Goal: Task Accomplishment & Management: Complete application form

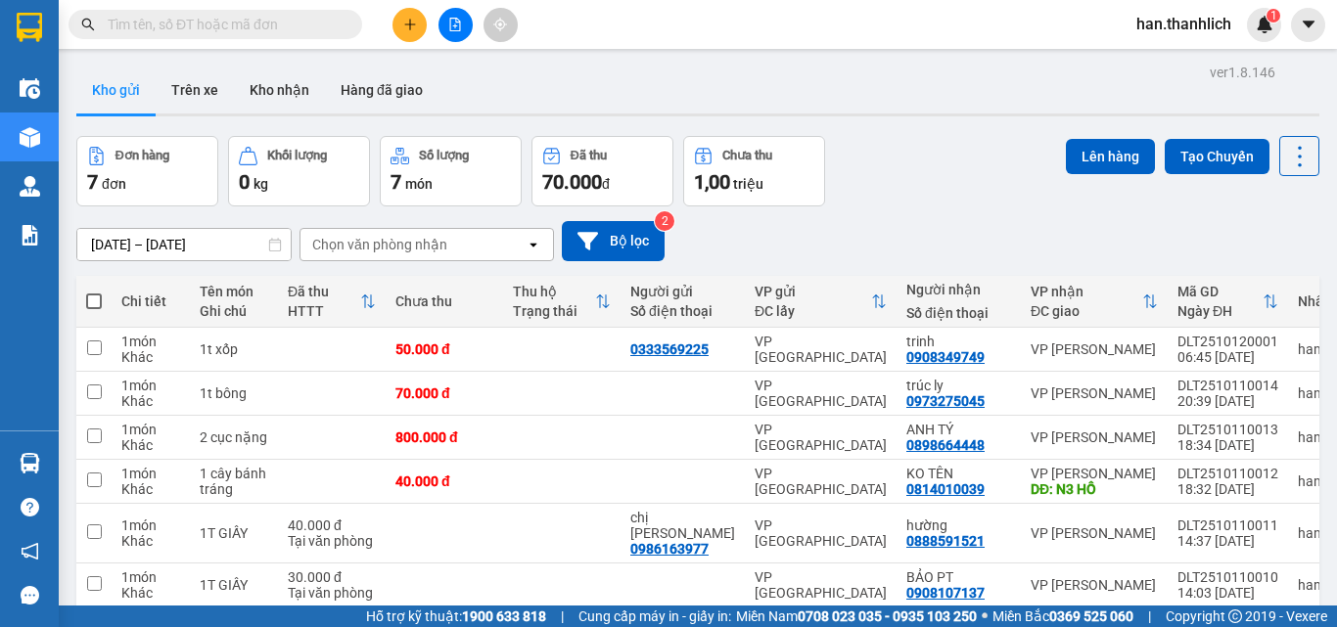
scroll to position [118, 0]
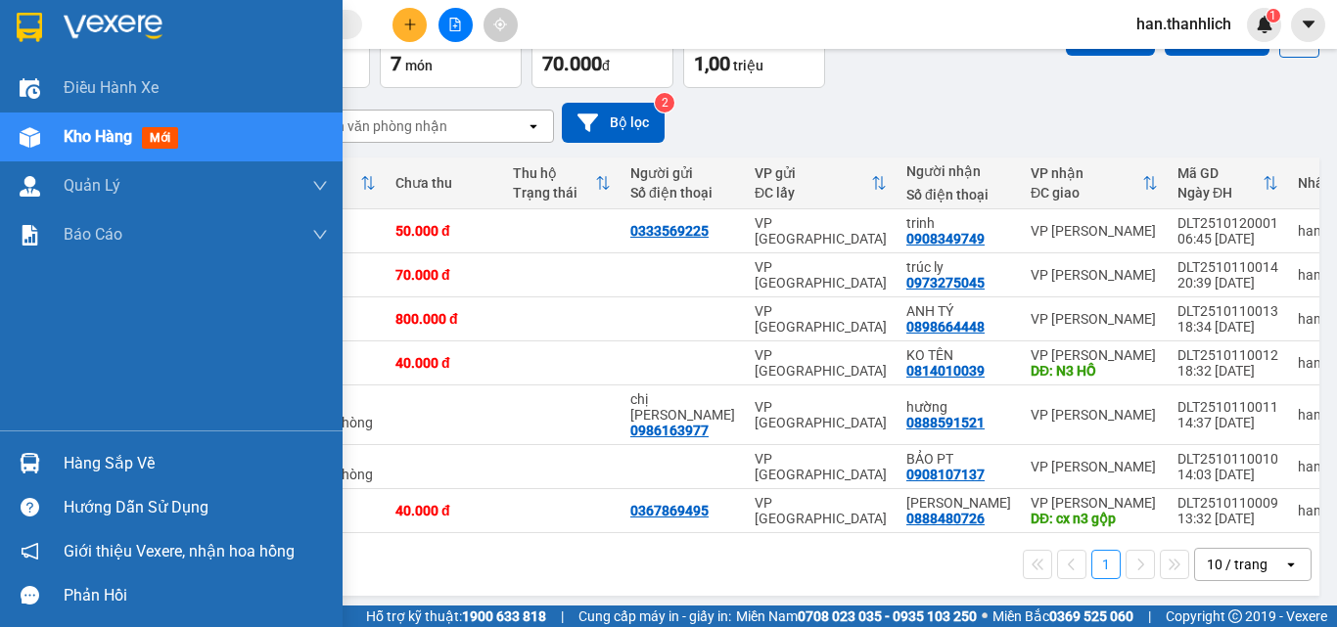
click at [92, 460] on div "Hàng sắp về" at bounding box center [196, 463] width 264 height 29
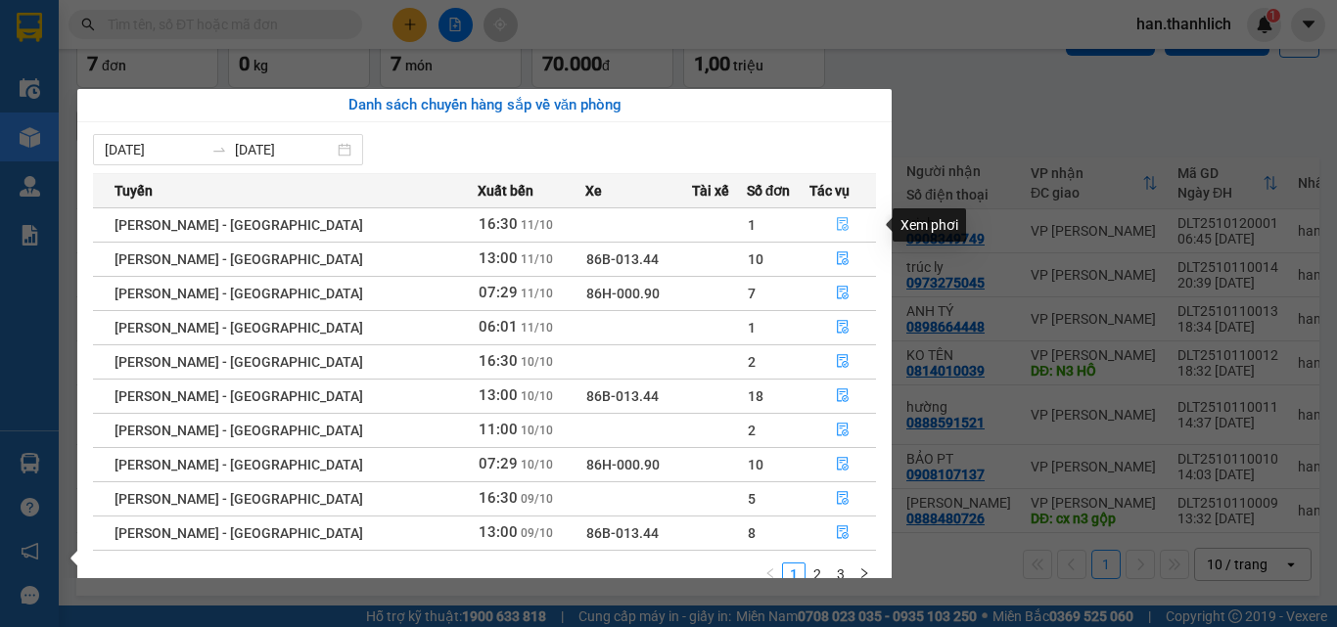
click at [836, 224] on icon "file-done" at bounding box center [843, 224] width 14 height 14
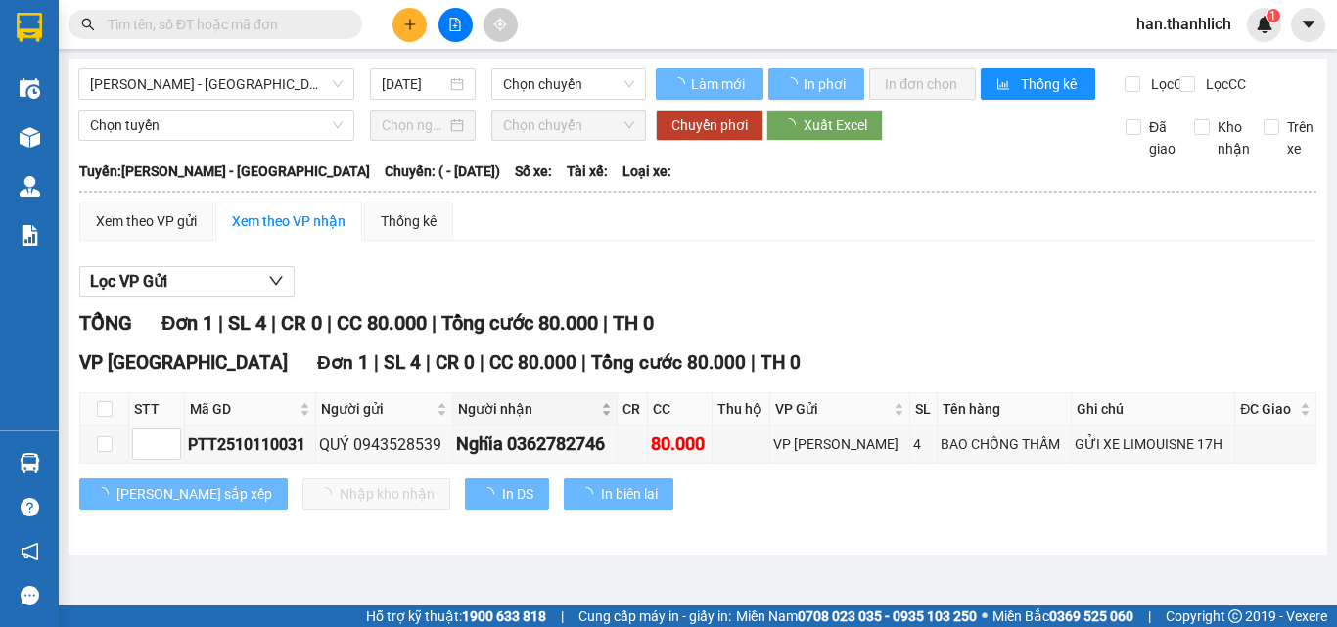
type input "[DATE]"
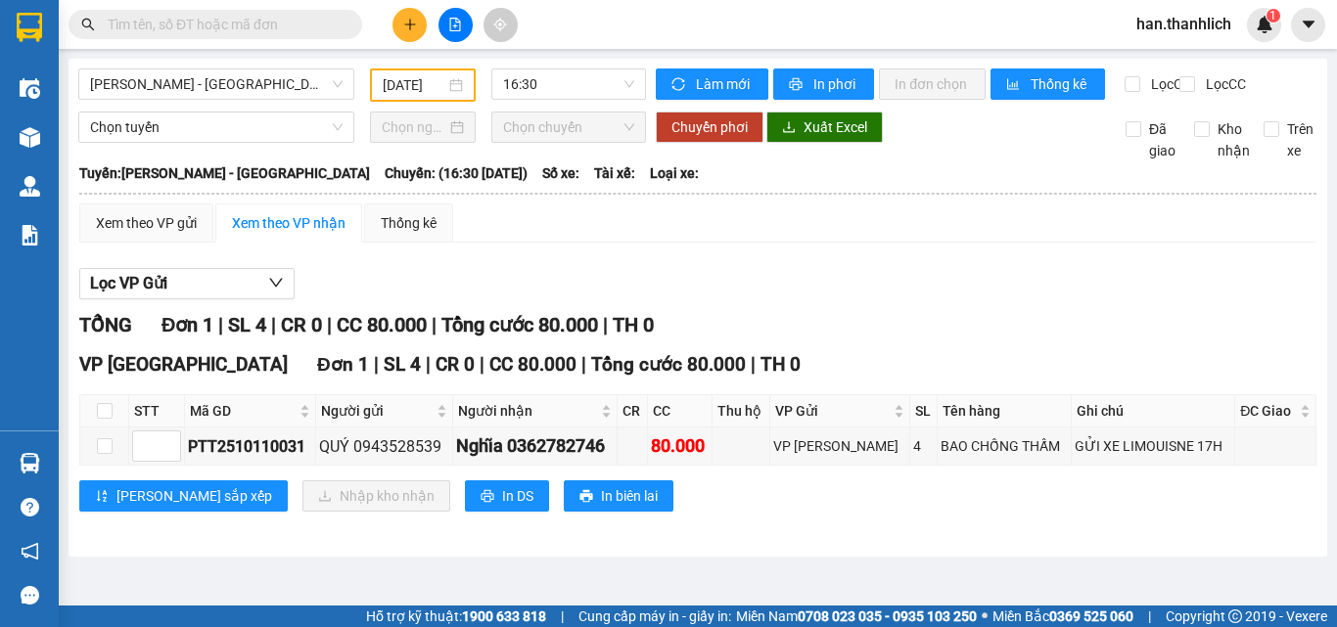
click at [402, 31] on button at bounding box center [409, 25] width 34 height 34
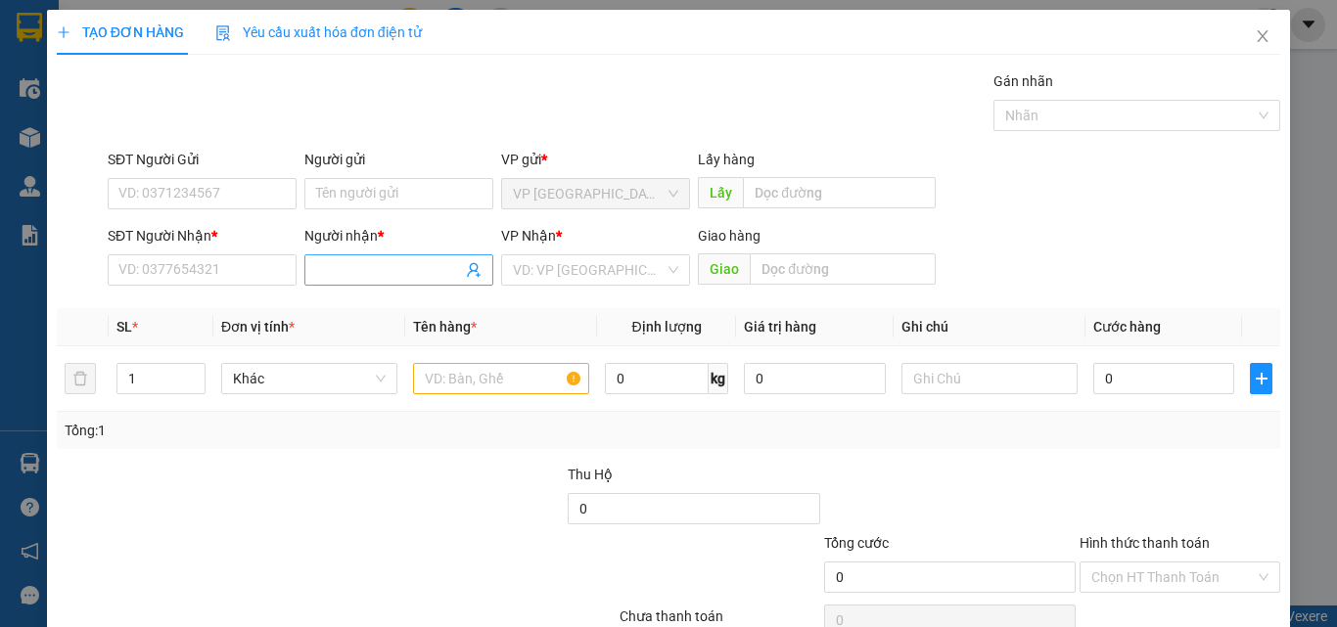
click at [350, 274] on input "Người nhận *" at bounding box center [389, 270] width 146 height 22
type input "thủy bàu"
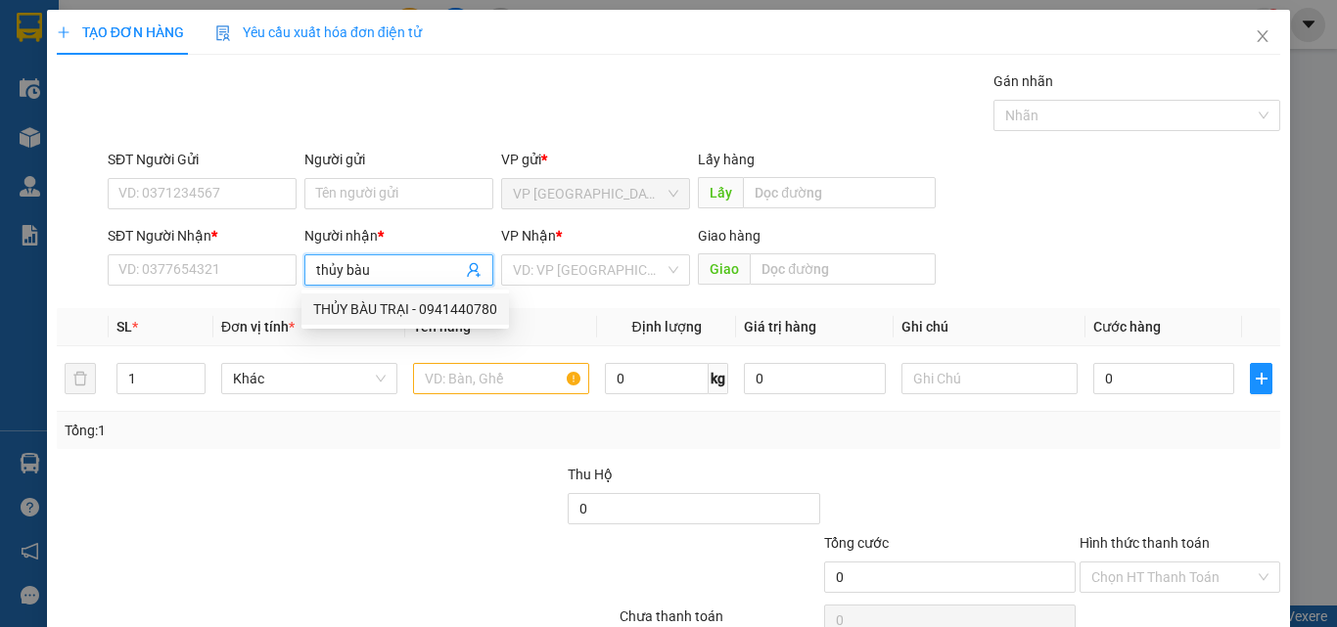
click at [457, 312] on div "THỦY BÀU TRẠI - 0941440780" at bounding box center [405, 309] width 184 height 22
type input "0941440780"
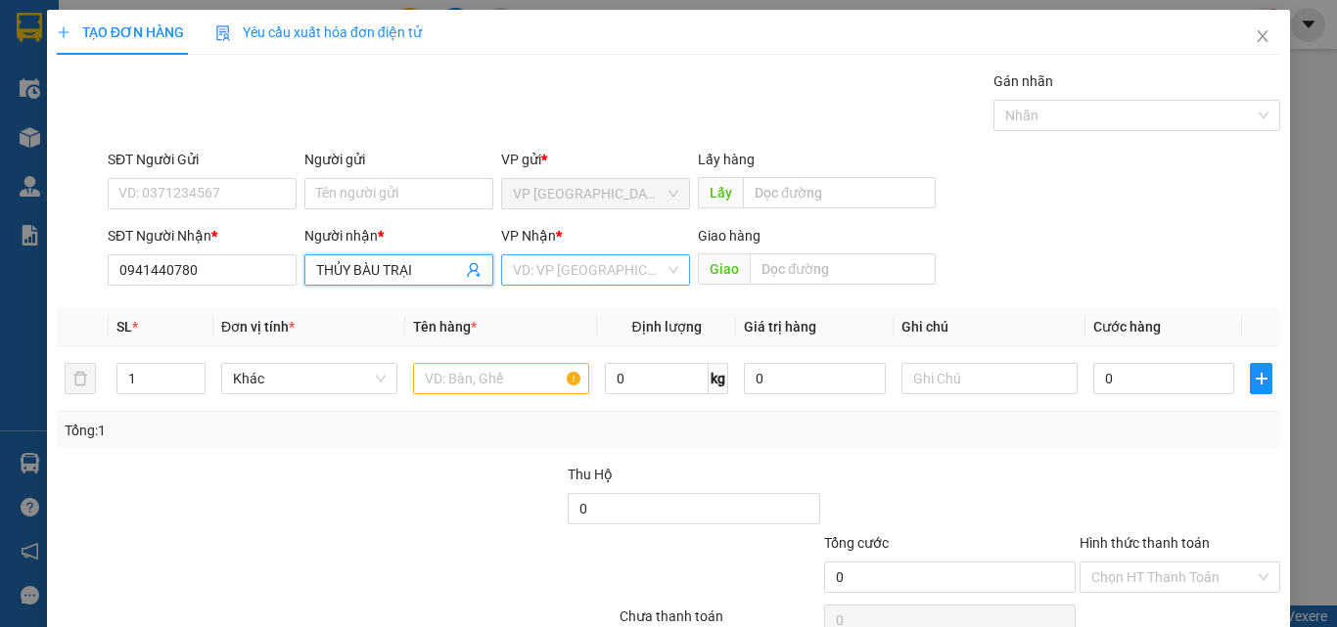
type input "THỦY BÀU TRẠI"
click at [528, 264] on input "search" at bounding box center [589, 269] width 152 height 29
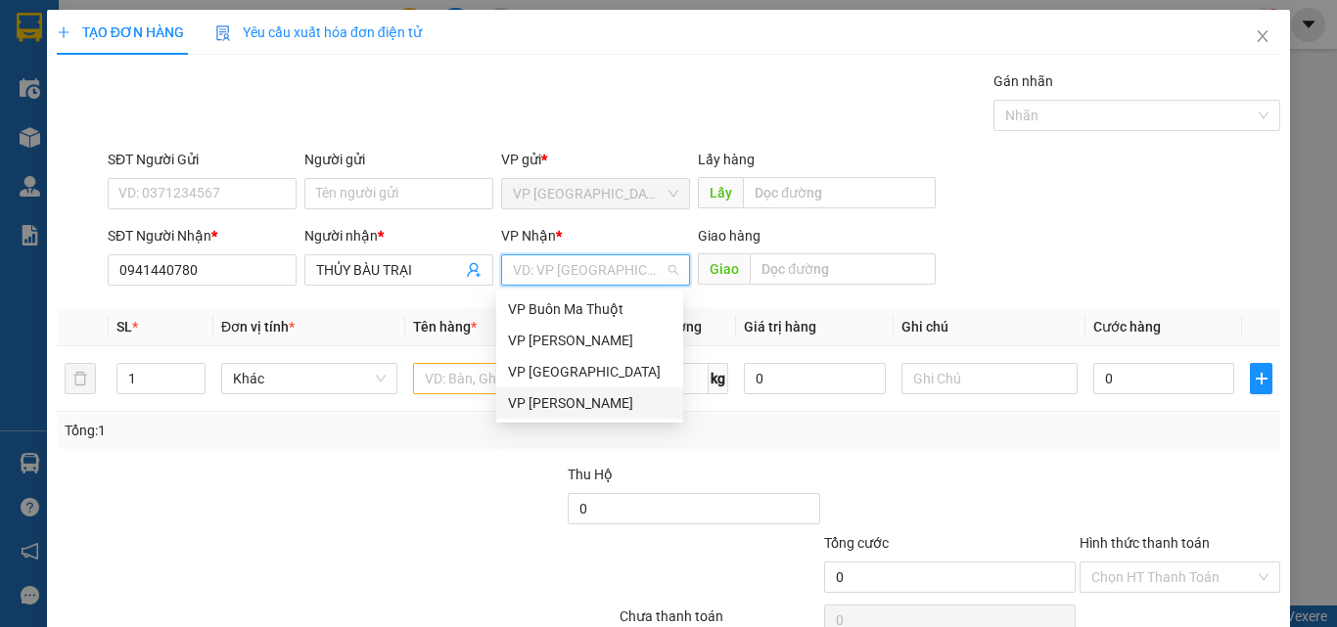
click at [548, 408] on div "VP [PERSON_NAME]" at bounding box center [589, 403] width 163 height 22
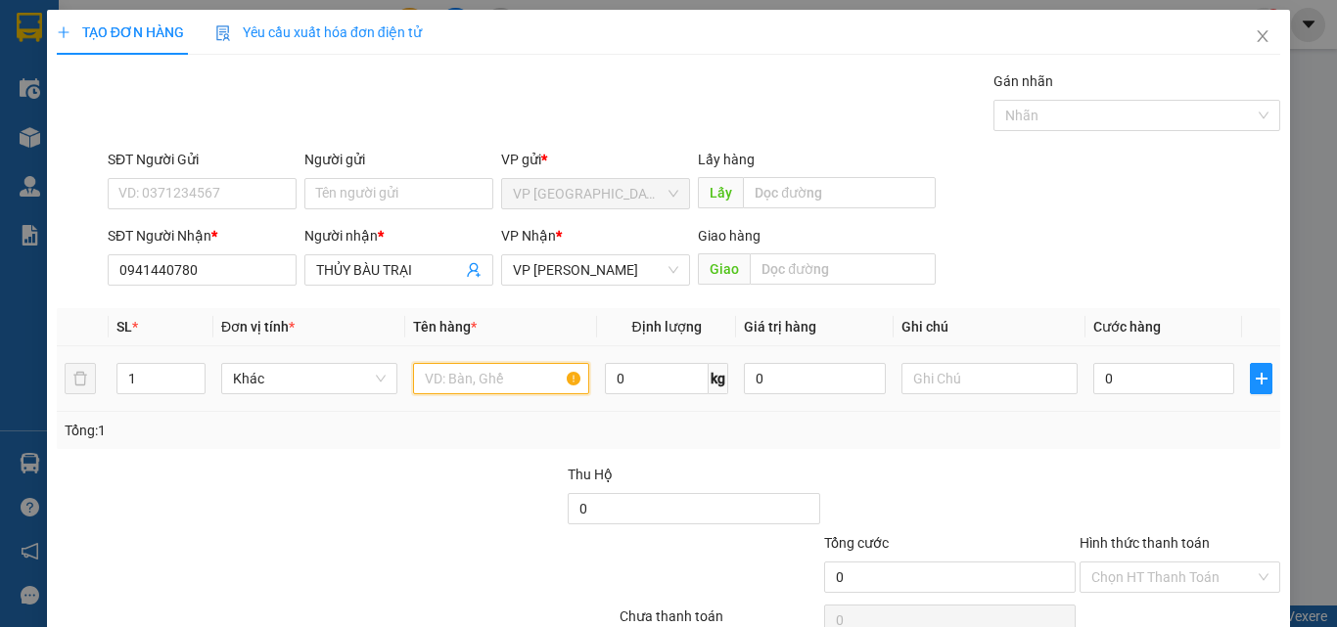
drag, startPoint x: 468, startPoint y: 376, endPoint x: 458, endPoint y: 374, distance: 10.0
click at [467, 375] on input "text" at bounding box center [501, 378] width 176 height 31
type input "1t xốp"
click at [1133, 392] on input "0" at bounding box center [1163, 378] width 141 height 31
type input "5"
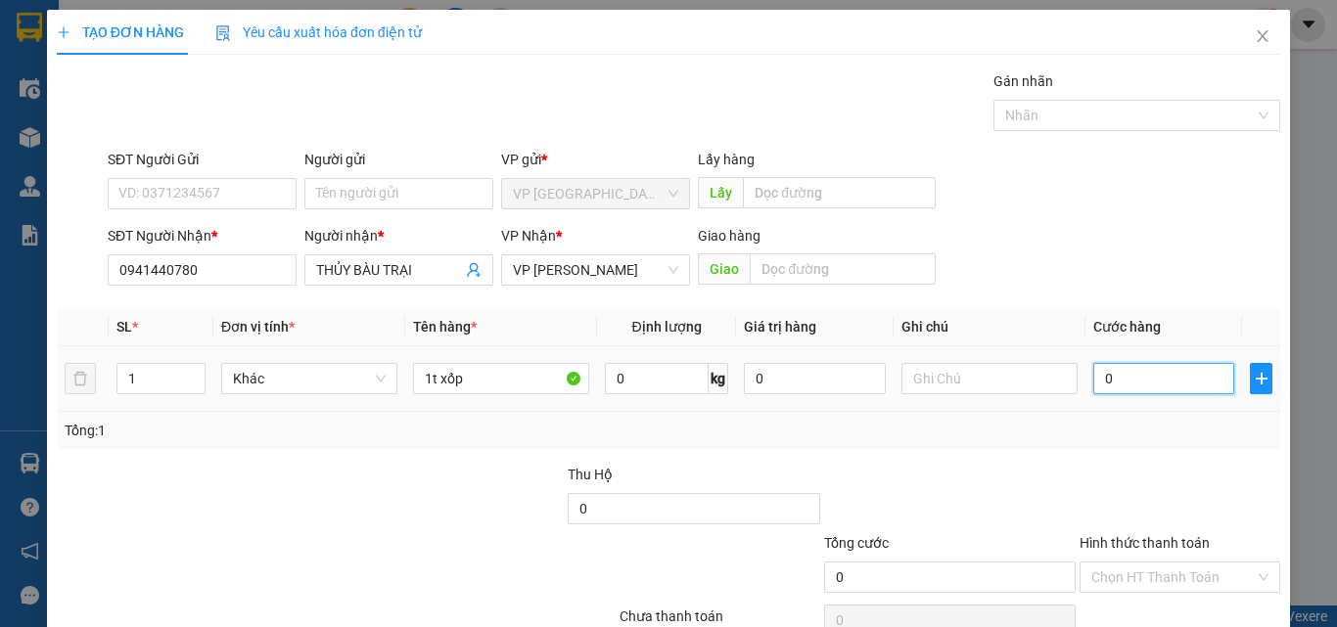
type input "5"
type input "50"
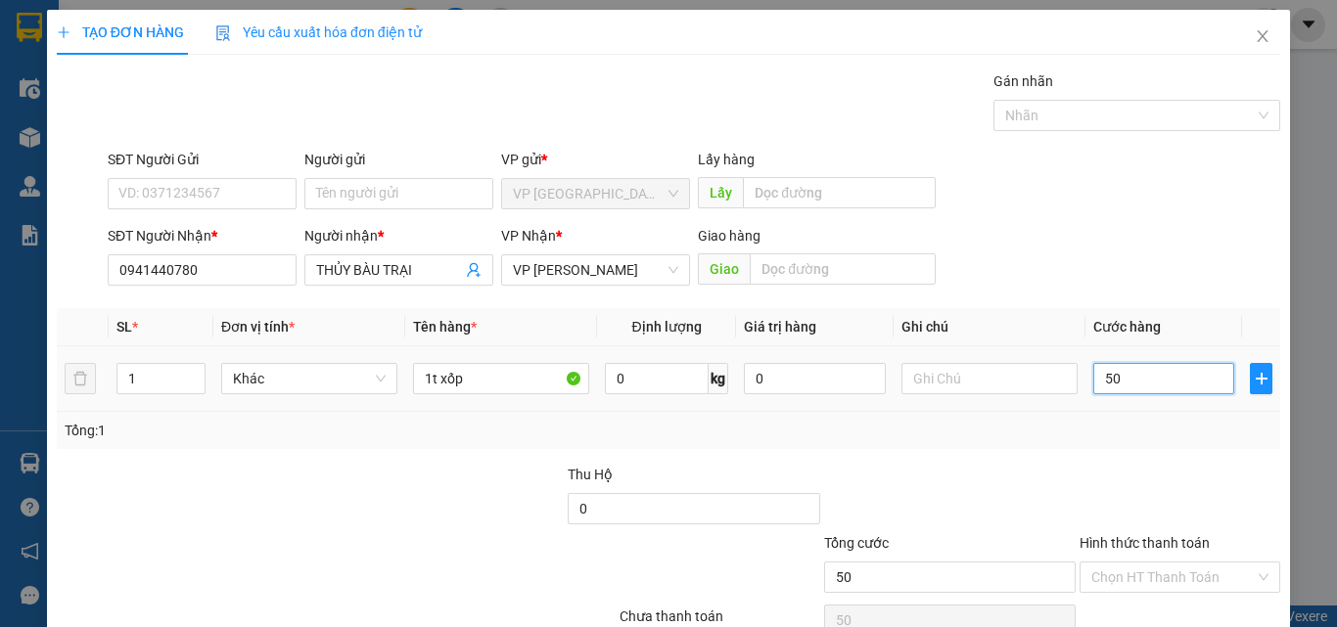
type input "500"
type input "5.000"
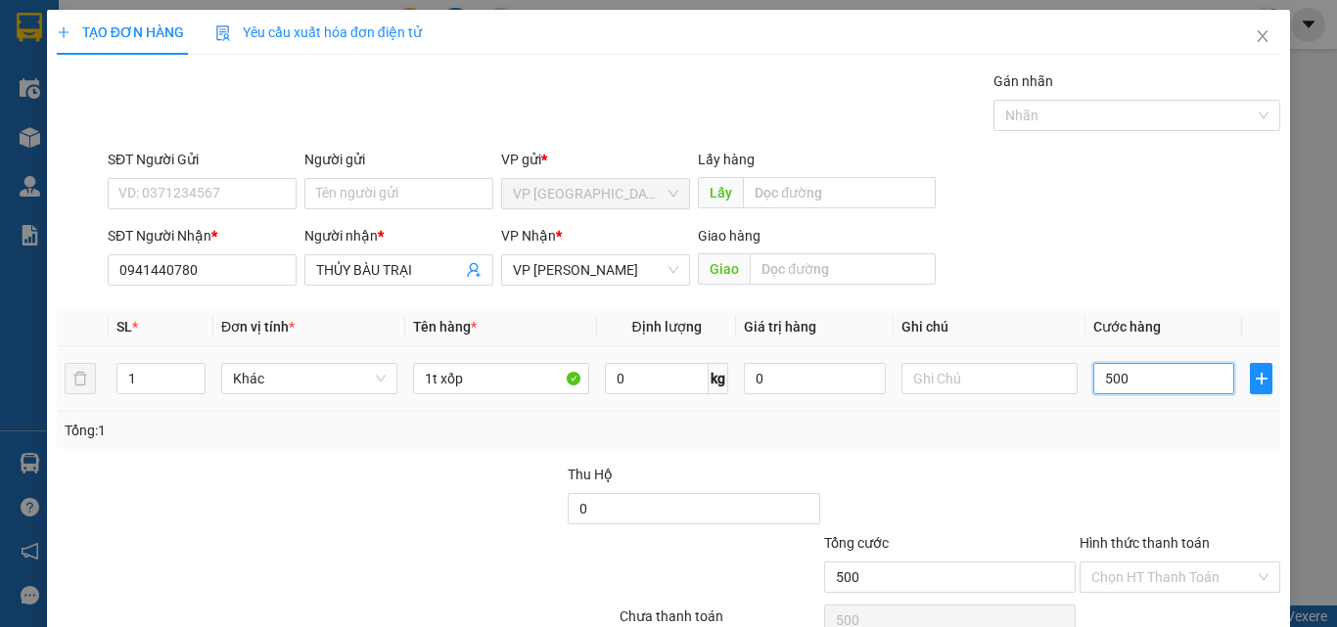
type input "5.000"
type input "50.000"
type input "500.000"
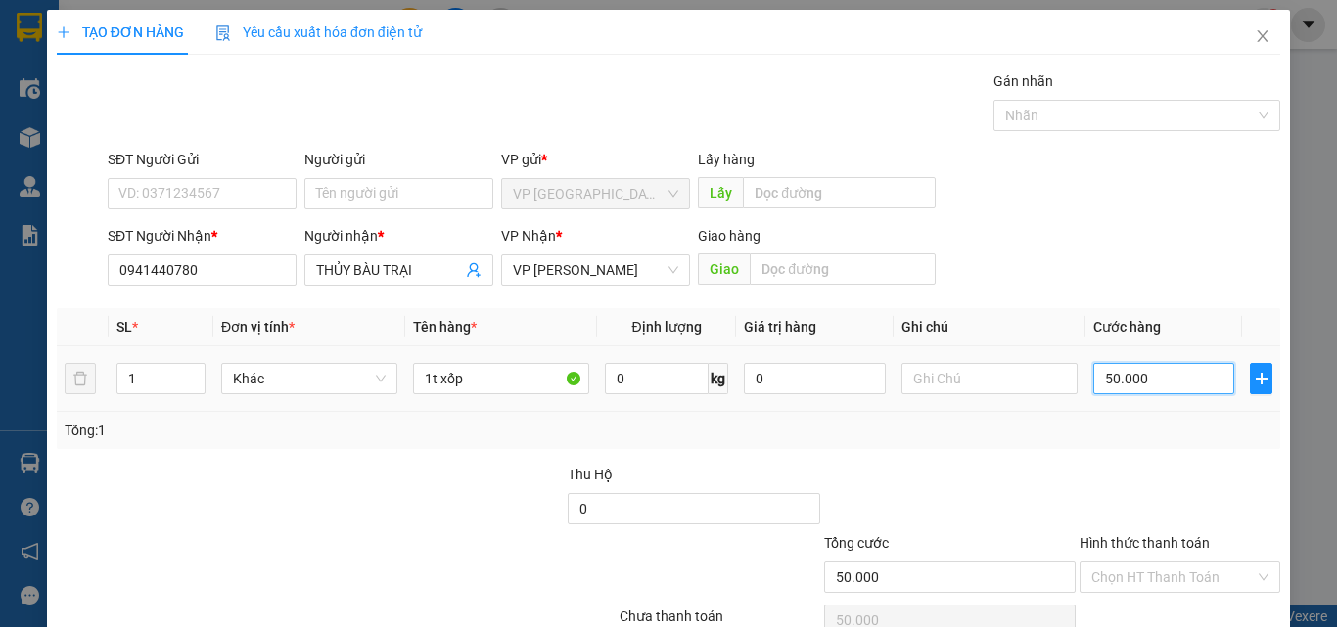
type input "500.000"
type input "50.000"
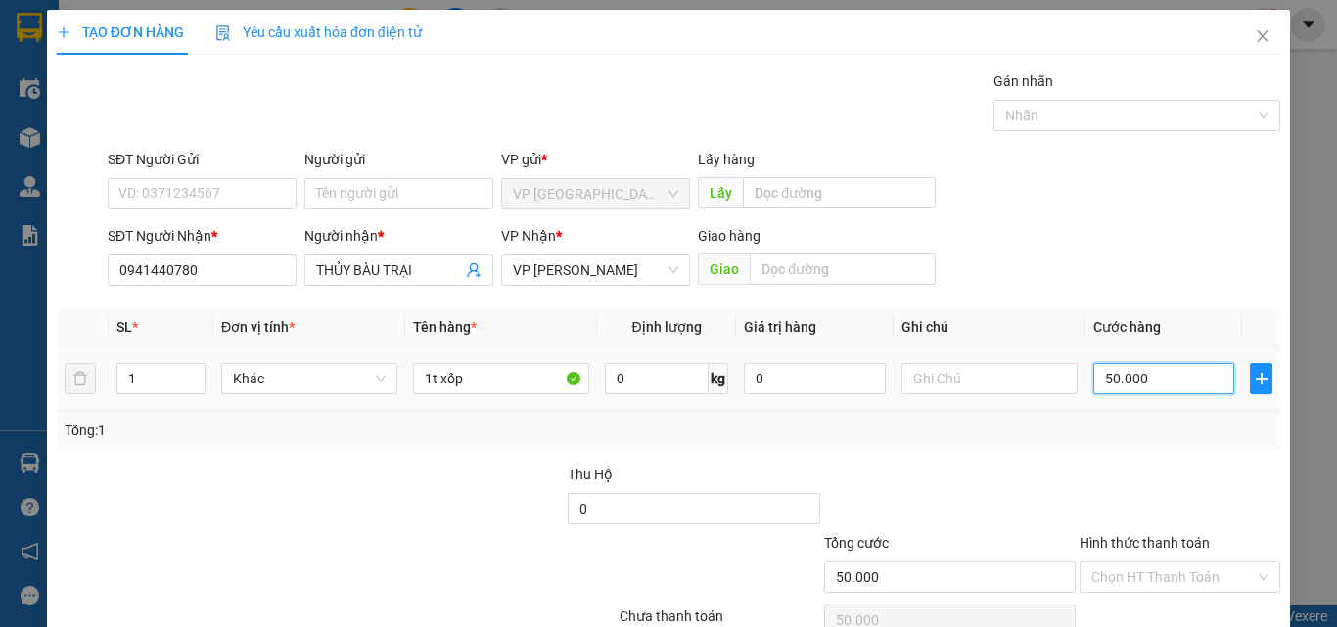
type input "50.000"
click at [1144, 458] on div "Transit Pickup Surcharge Ids Transit Deliver Surcharge Ids Transit Deliver Surc…" at bounding box center [668, 378] width 1223 height 616
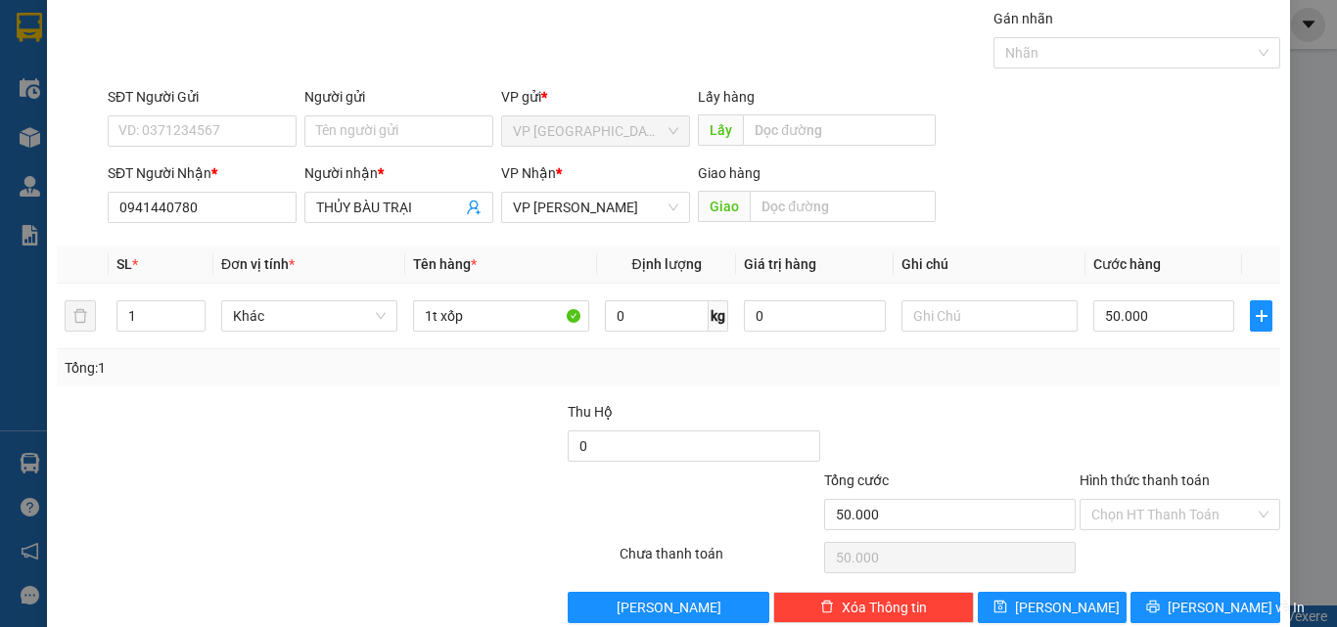
scroll to position [97, 0]
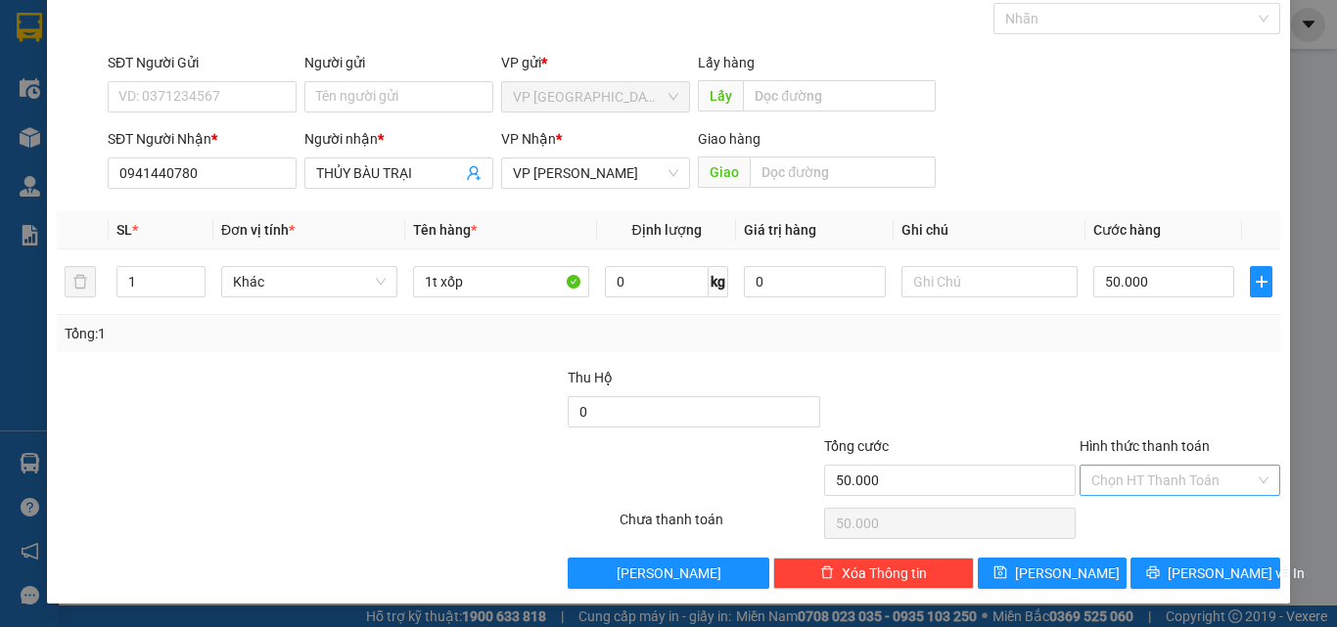
click at [1144, 481] on input "Hình thức thanh toán" at bounding box center [1172, 480] width 163 height 29
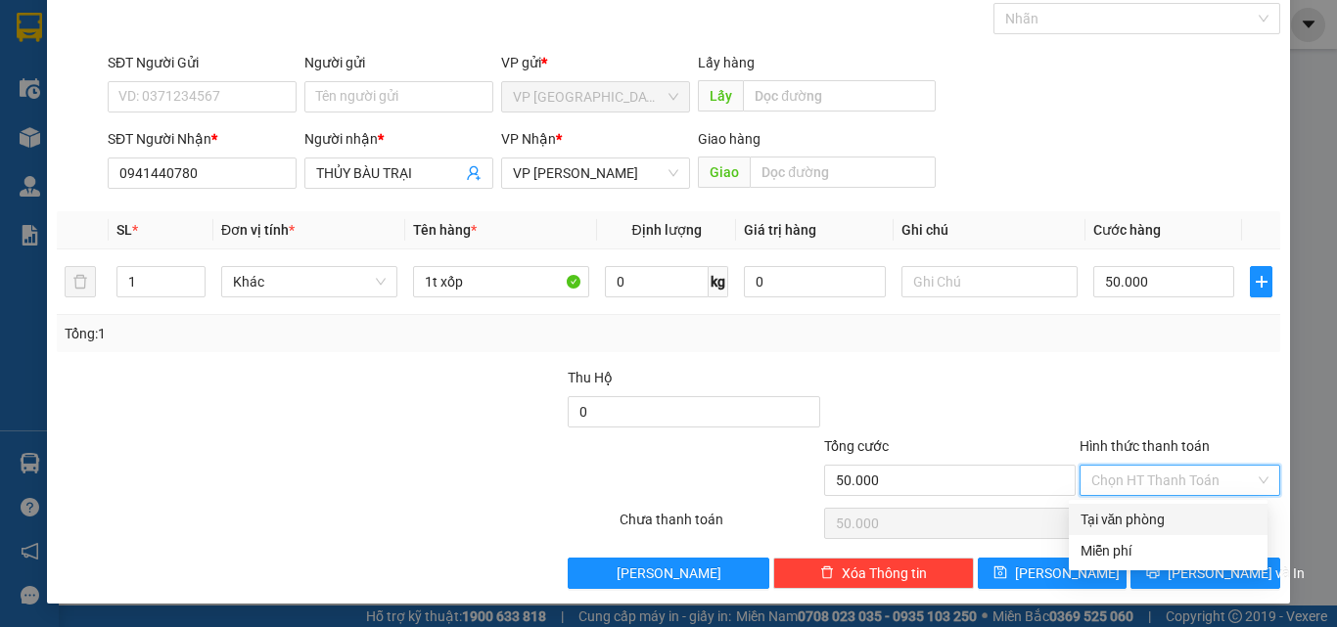
click at [1141, 507] on div "Tại văn phòng" at bounding box center [1168, 519] width 199 height 31
type input "0"
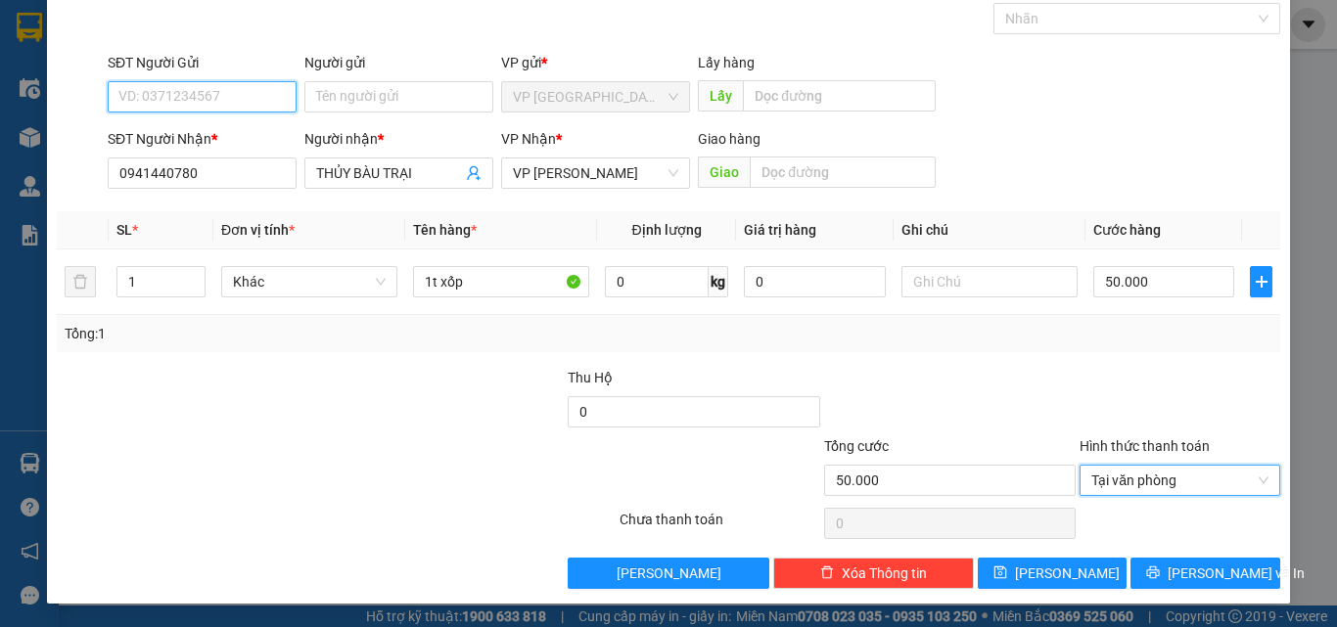
click at [207, 83] on input "SĐT Người Gửi" at bounding box center [202, 96] width 189 height 31
click at [213, 113] on div "SĐT Người Gửi VD: 0371234567" at bounding box center [202, 86] width 189 height 69
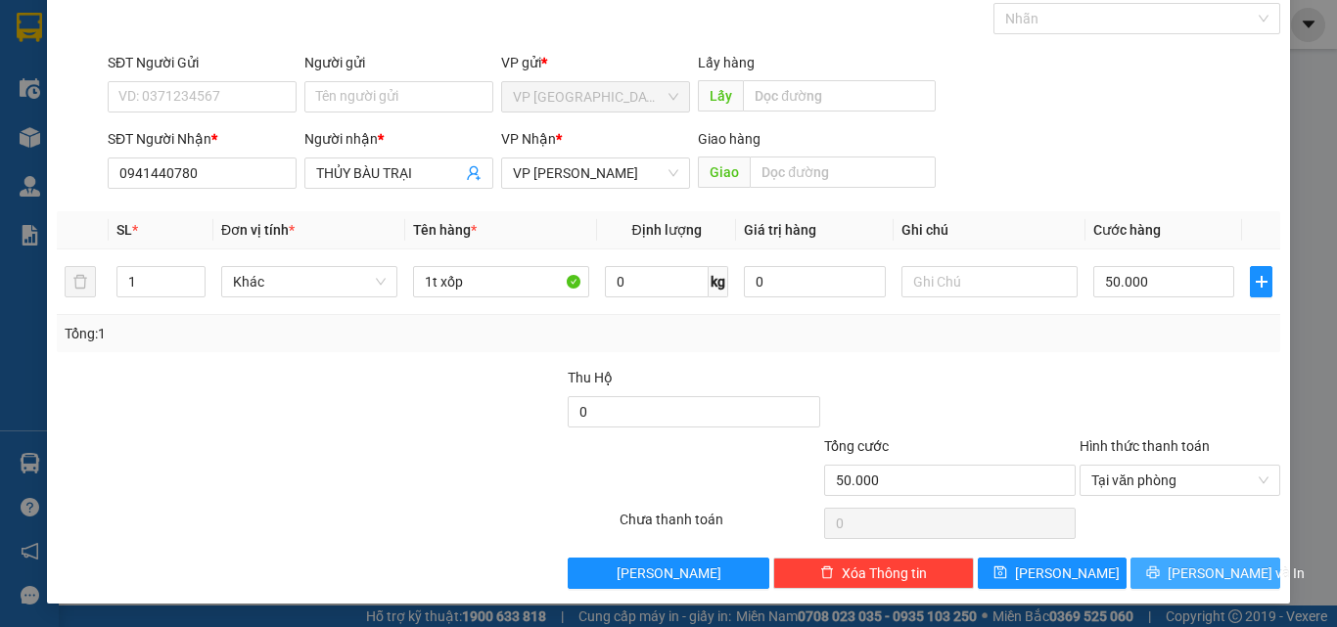
click at [1223, 568] on span "[PERSON_NAME] và In" at bounding box center [1236, 574] width 137 height 22
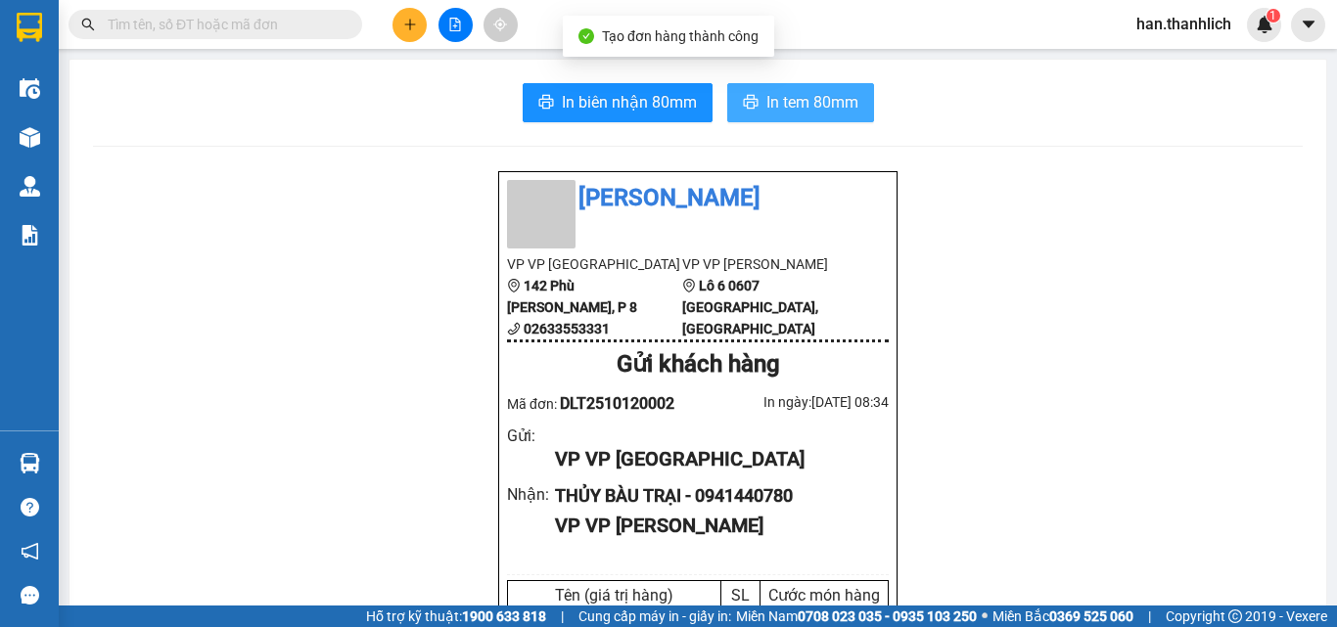
click at [756, 106] on button "In tem 80mm" at bounding box center [800, 102] width 147 height 39
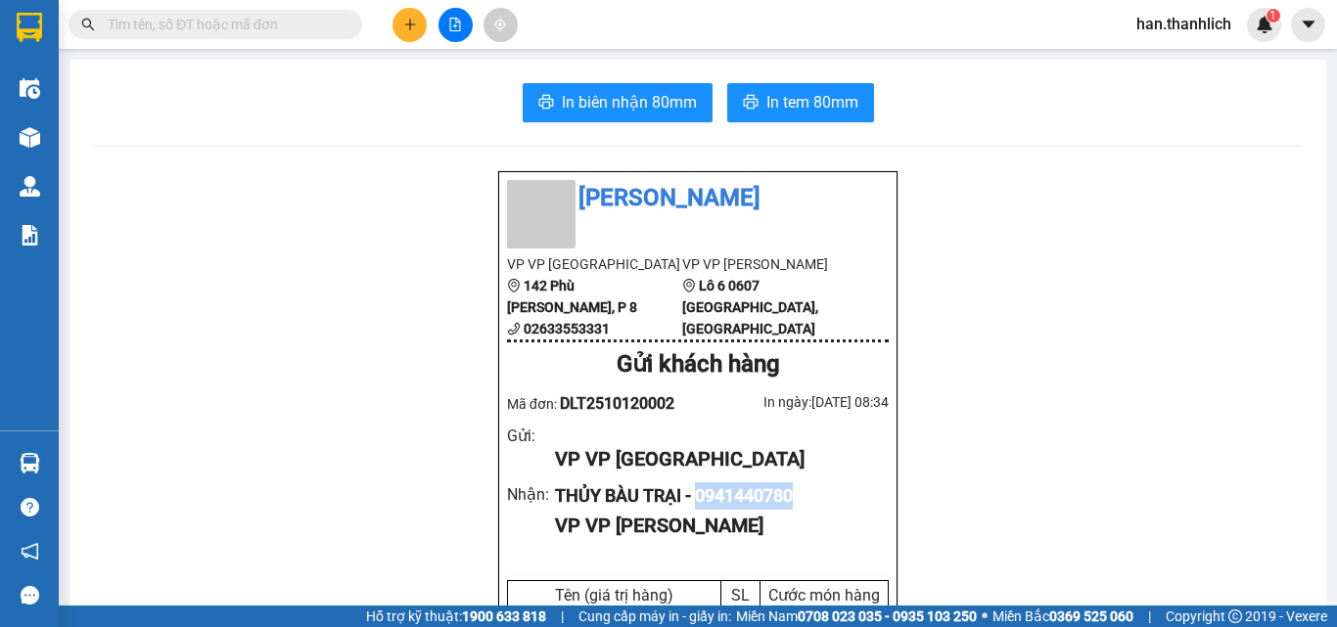
drag, startPoint x: 799, startPoint y: 500, endPoint x: 697, endPoint y: 497, distance: 101.8
click at [697, 497] on div "THỦY BÀU TRẠI - 0941440780" at bounding box center [714, 495] width 318 height 27
copy div "0941440780"
click at [184, 29] on input "text" at bounding box center [223, 25] width 231 height 22
paste input "0941440780"
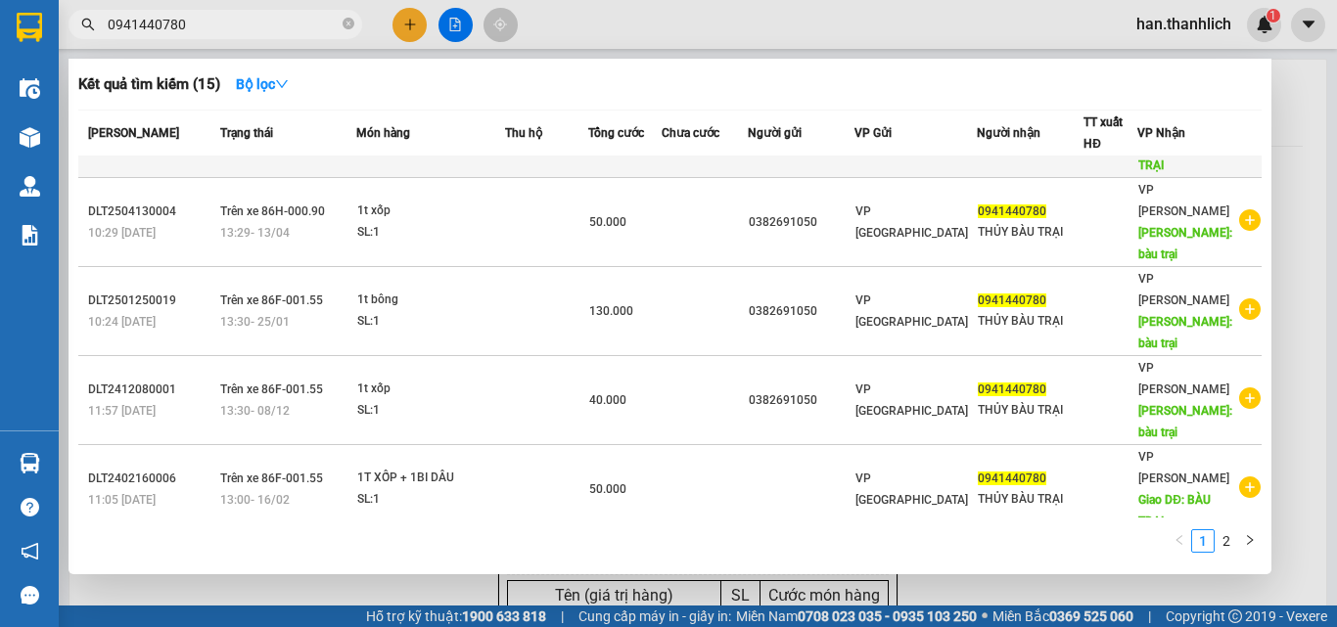
scroll to position [98, 0]
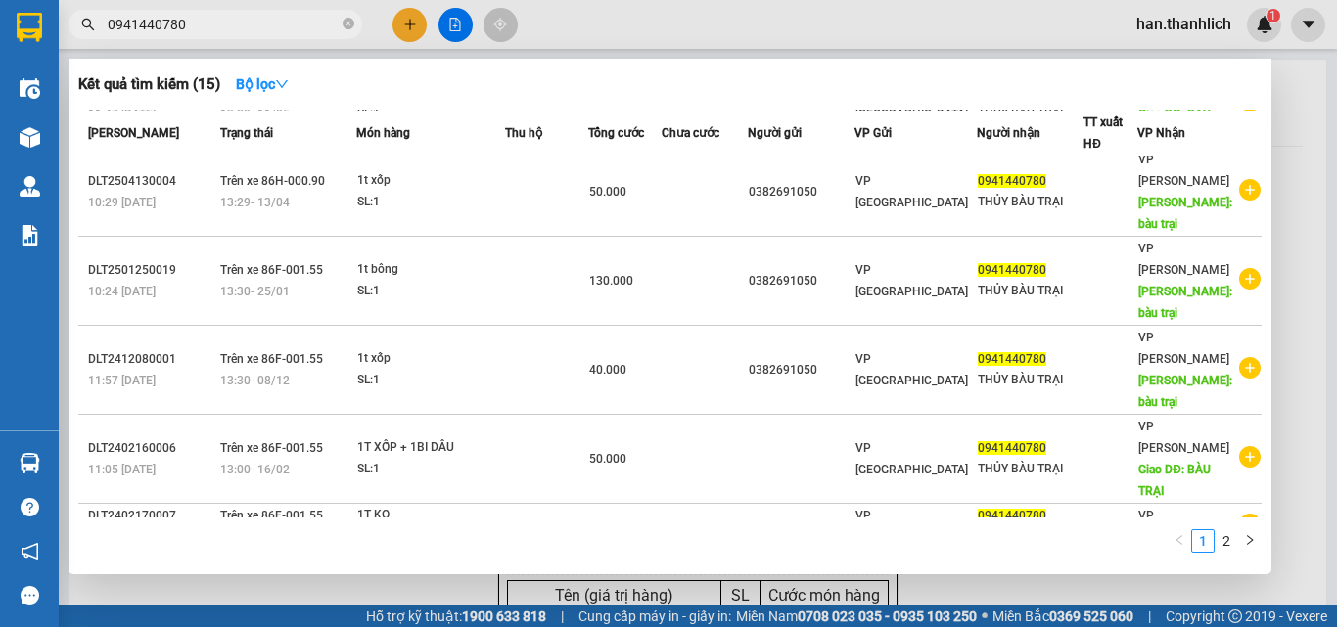
type input "0941440780"
click at [354, 26] on span "0941440780" at bounding box center [216, 24] width 294 height 29
click at [349, 23] on icon "close-circle" at bounding box center [349, 24] width 12 height 12
